Goal: Navigation & Orientation: Understand site structure

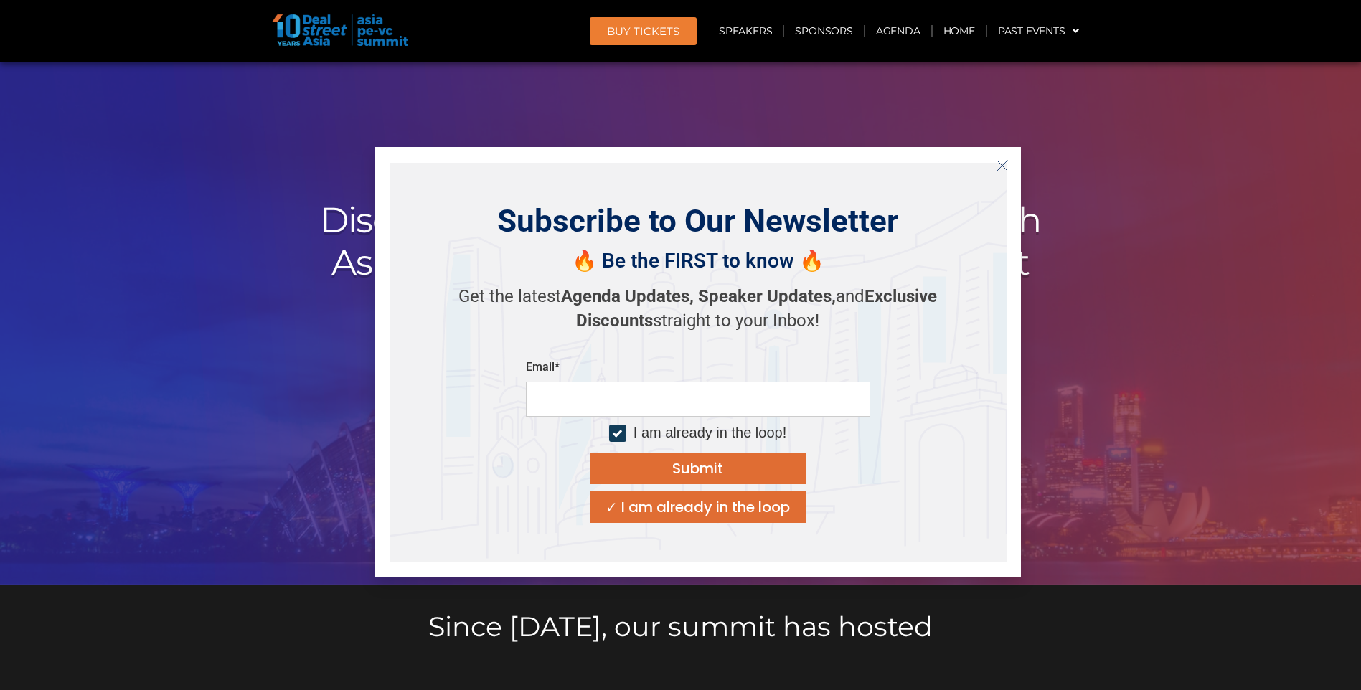
click at [174, 128] on div at bounding box center [680, 323] width 1361 height 523
click at [1012, 151] on div "Subscribe to Our Newsletter 🔥 Be the FIRST to know 🔥 Get the latest Agenda Upda…" at bounding box center [698, 362] width 646 height 431
click at [1010, 161] on button "Close" at bounding box center [1002, 165] width 23 height 23
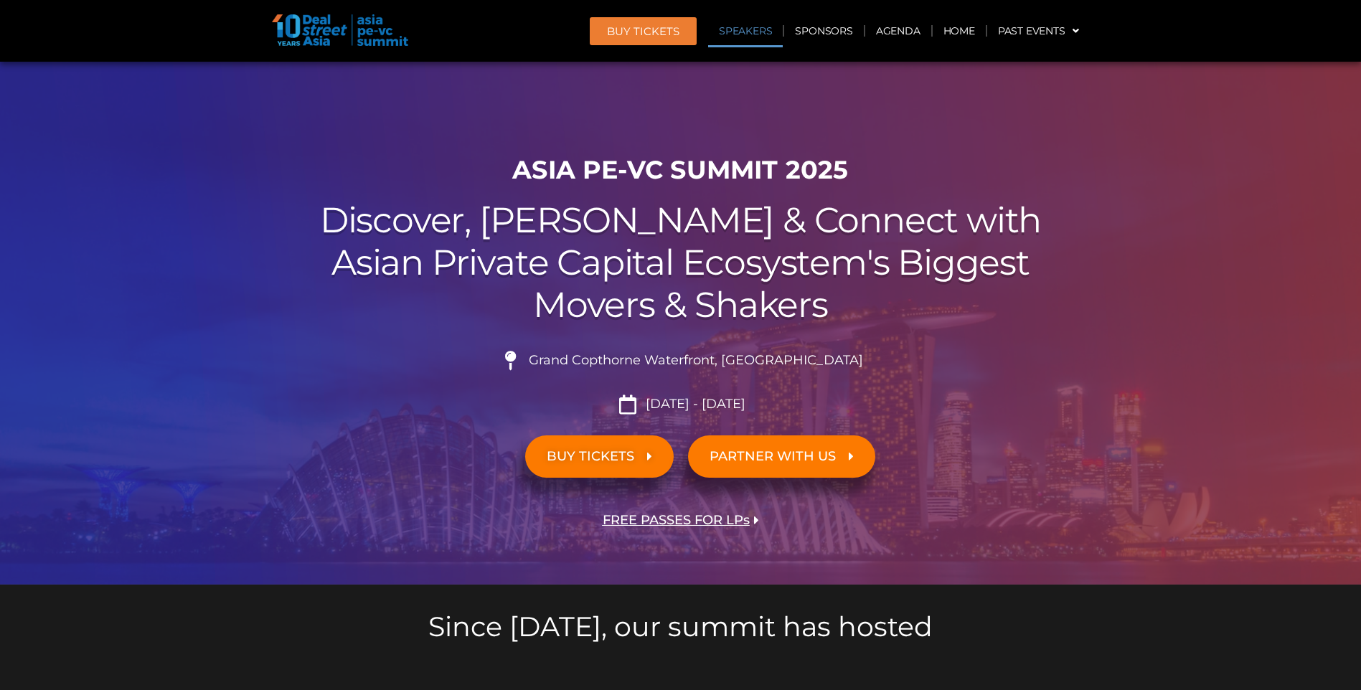
click at [759, 33] on link "Speakers" at bounding box center [745, 30] width 75 height 33
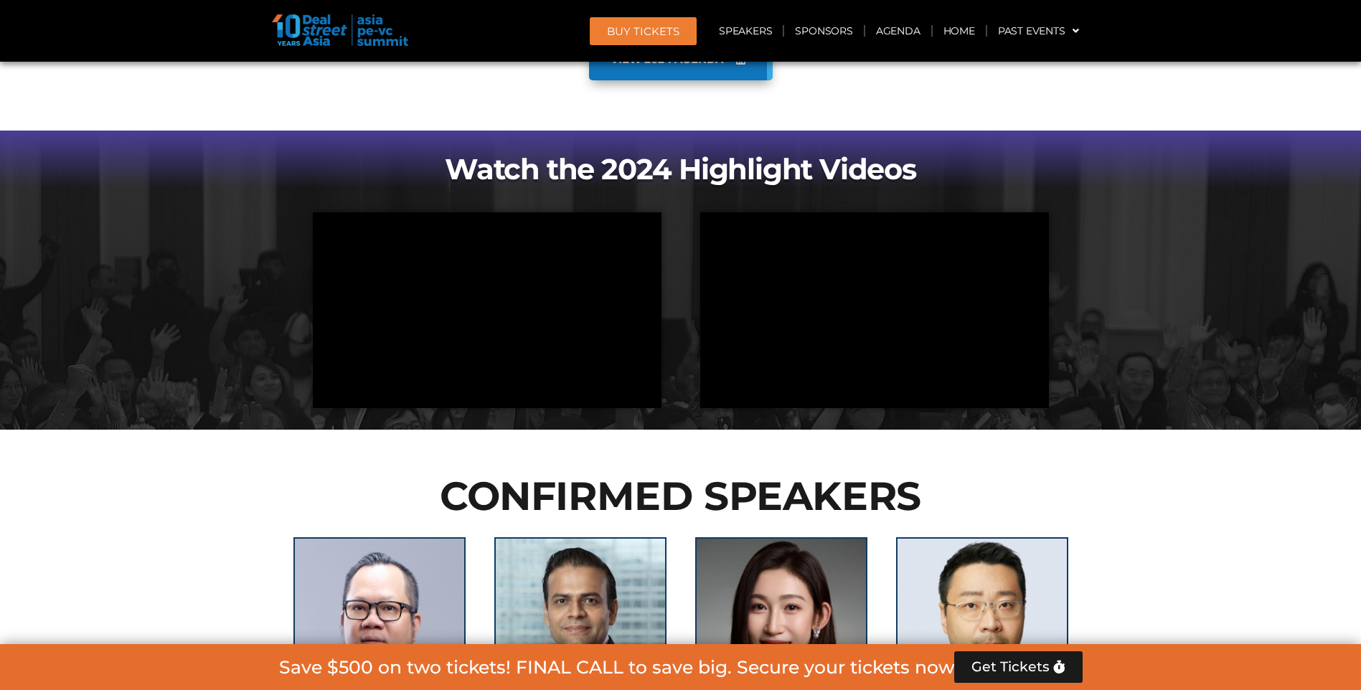
scroll to position [1558, 0]
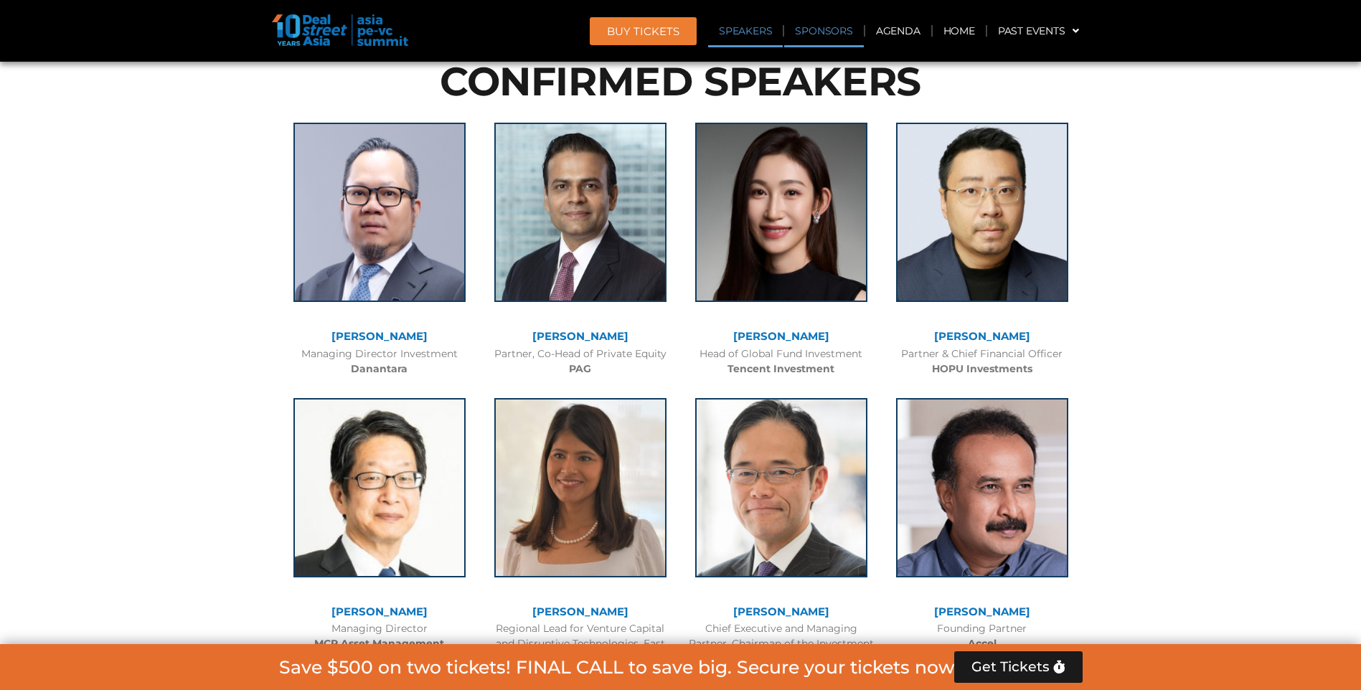
click at [828, 33] on link "Sponsors" at bounding box center [823, 30] width 79 height 33
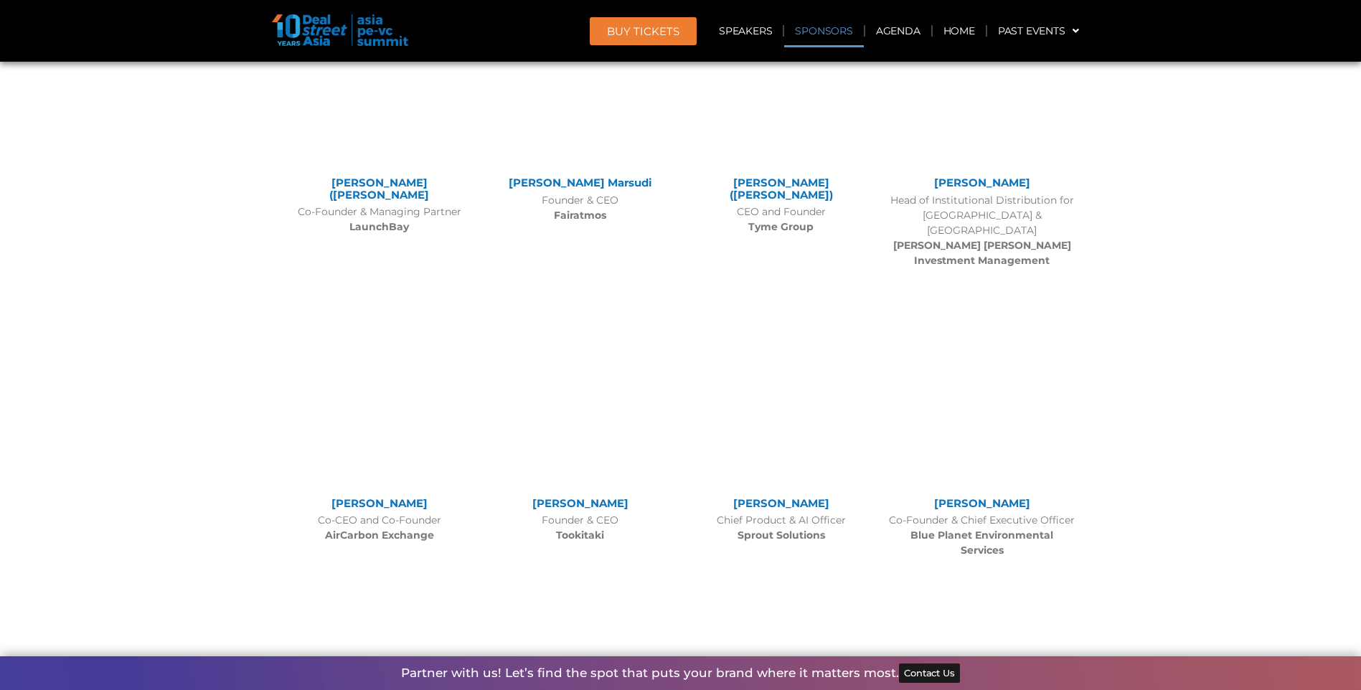
scroll to position [15237, 0]
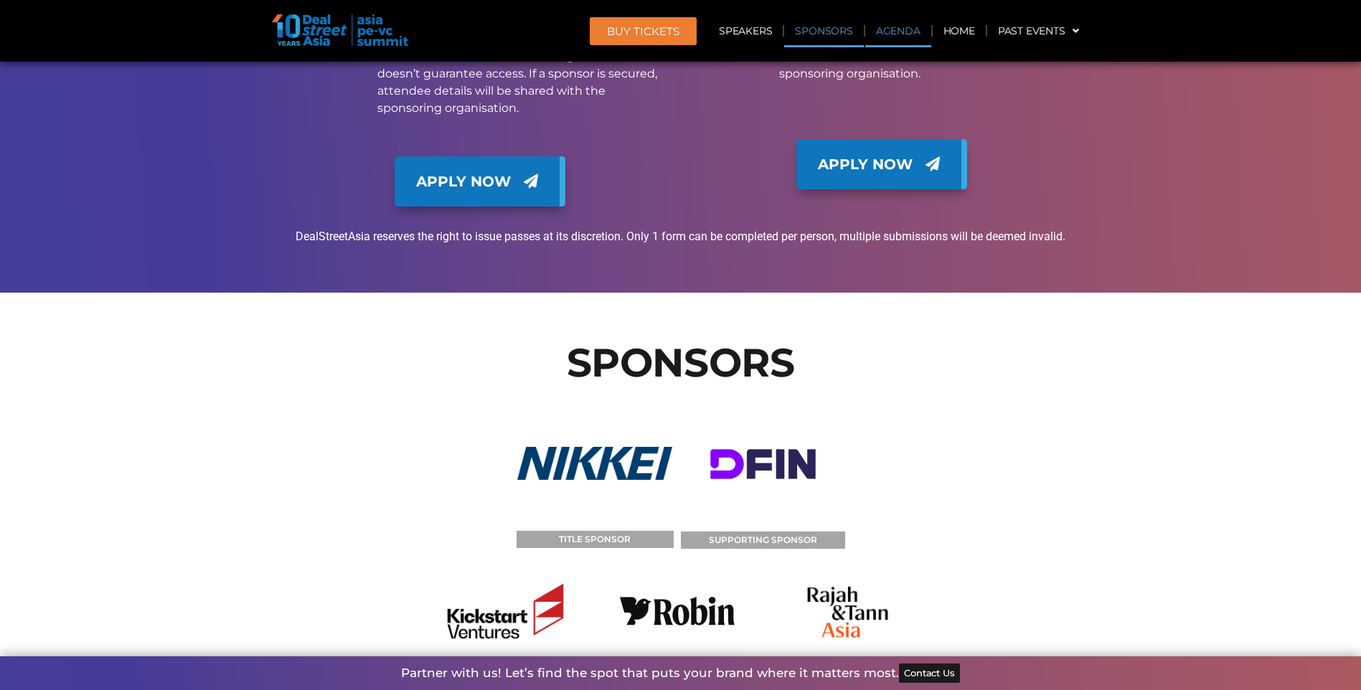
click at [902, 29] on link "Agenda" at bounding box center [898, 30] width 66 height 33
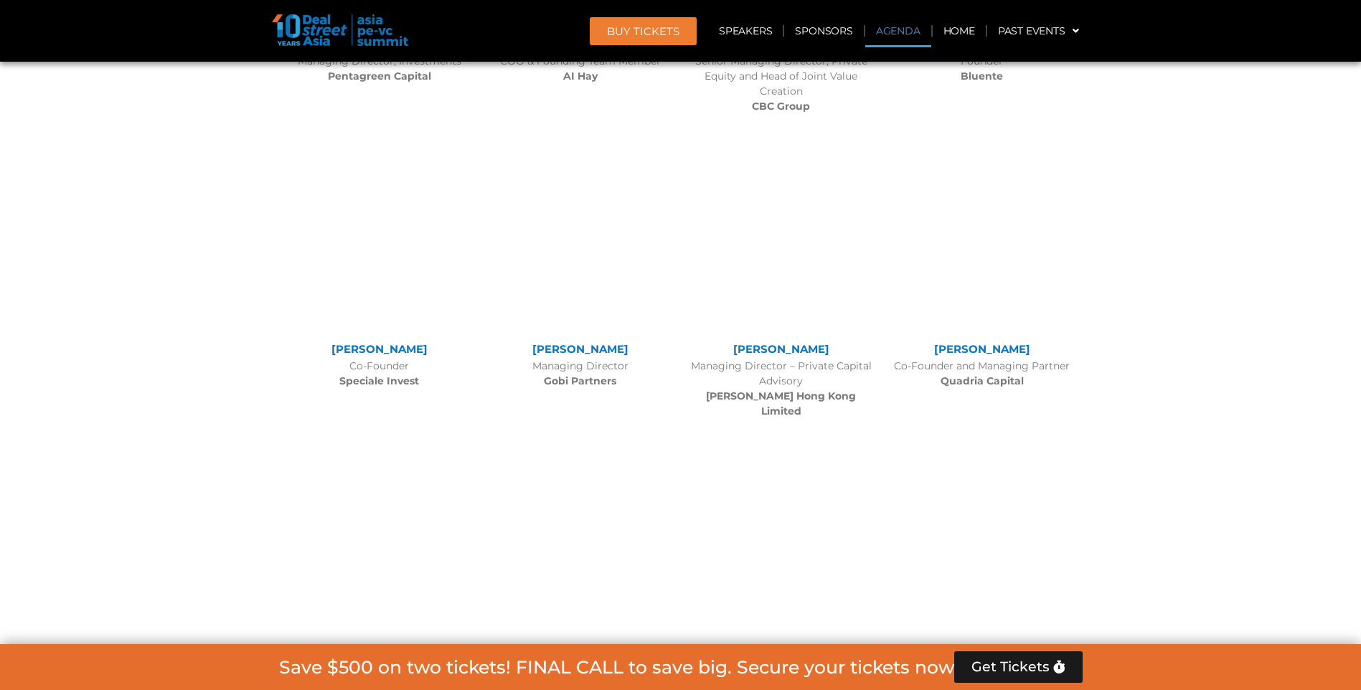
scroll to position [751, 0]
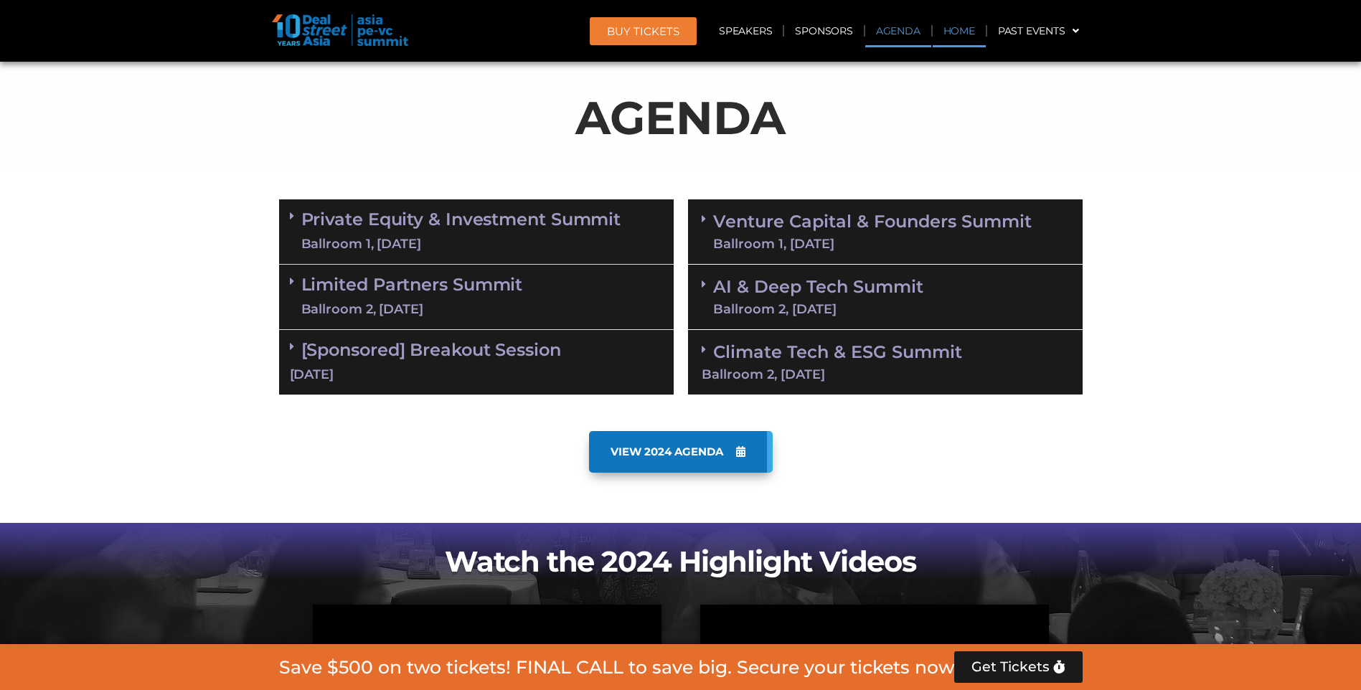
click at [945, 29] on link "Home" at bounding box center [959, 30] width 53 height 33
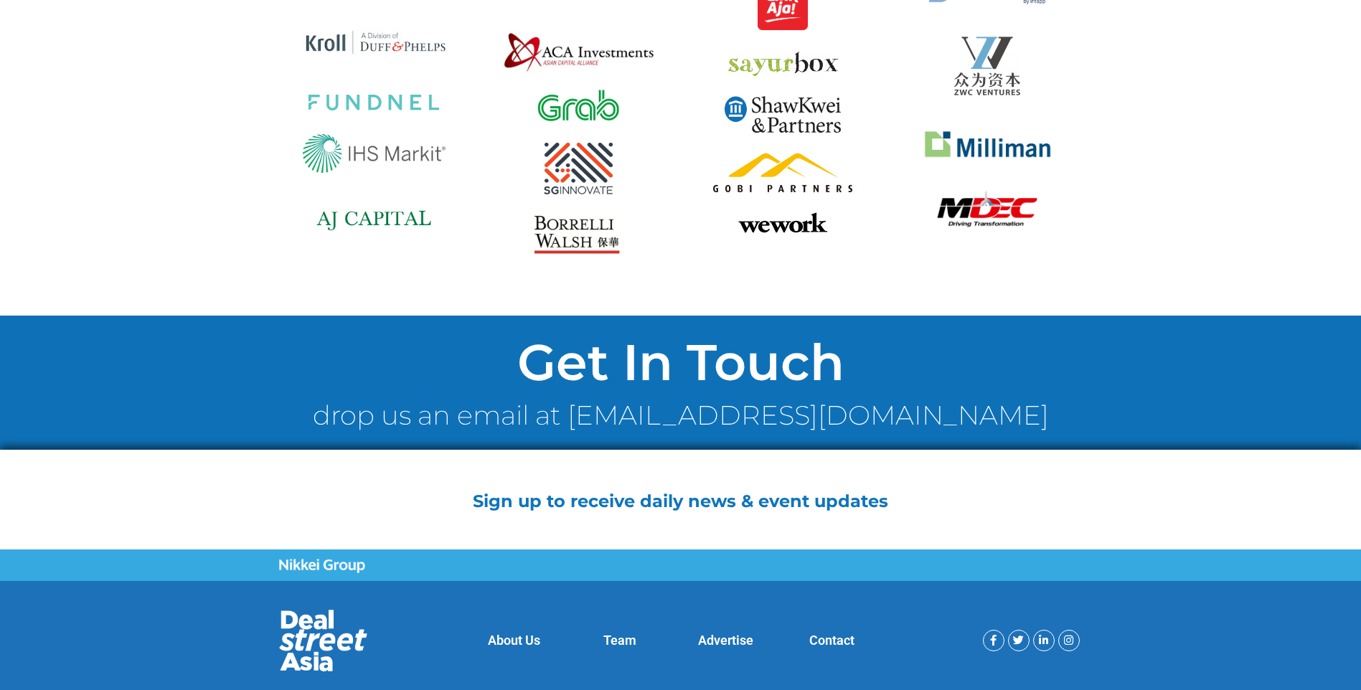
scroll to position [10756, 0]
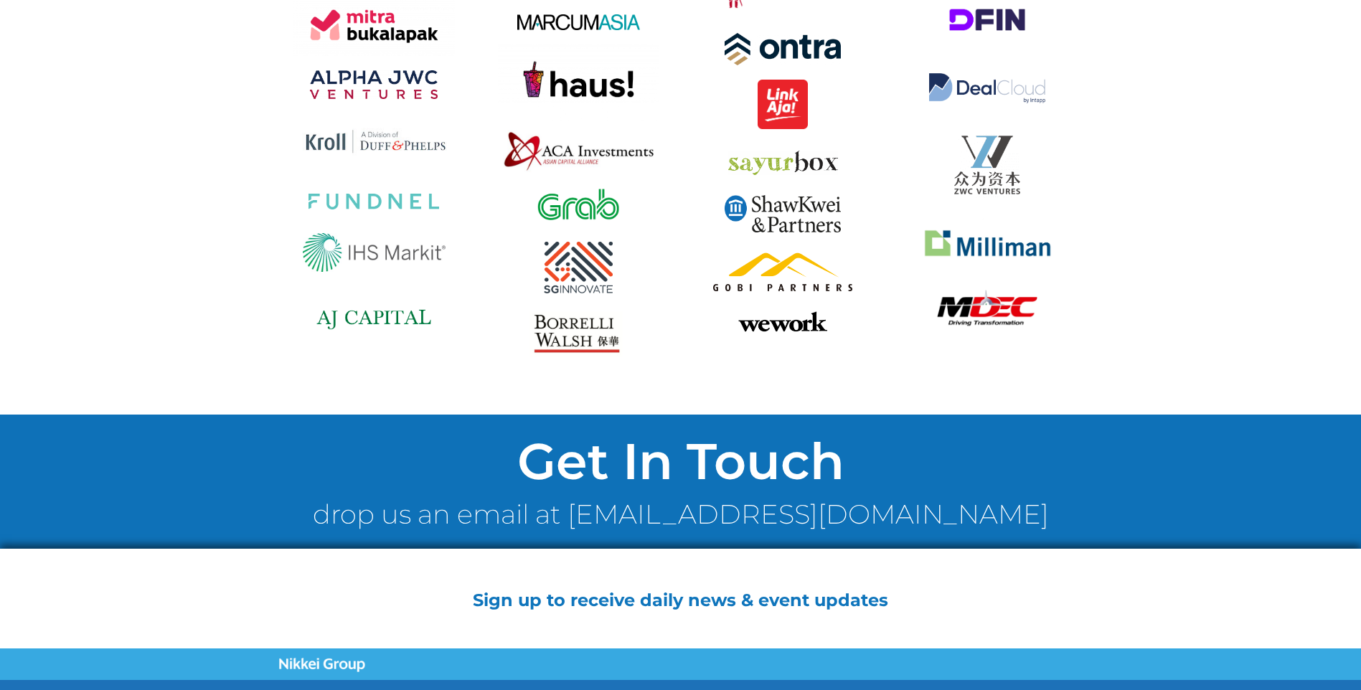
drag, startPoint x: 507, startPoint y: 604, endPoint x: 514, endPoint y: 604, distance: 7.9
